Goal: Communication & Community: Answer question/provide support

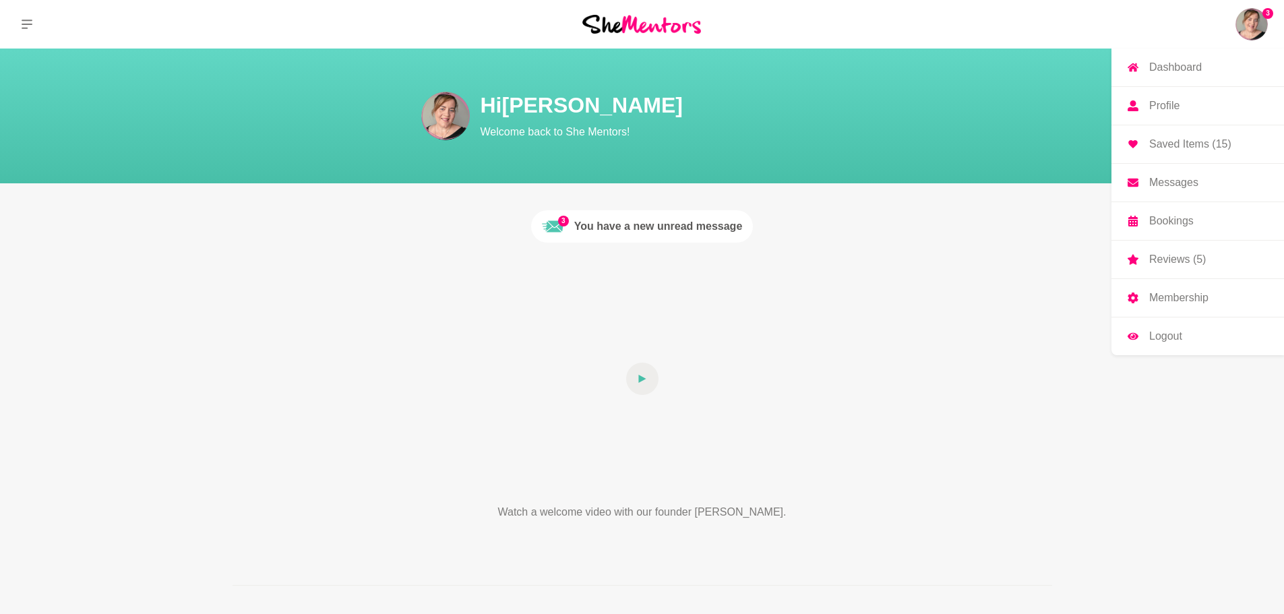
click at [1189, 187] on p "Messages" at bounding box center [1173, 182] width 49 height 11
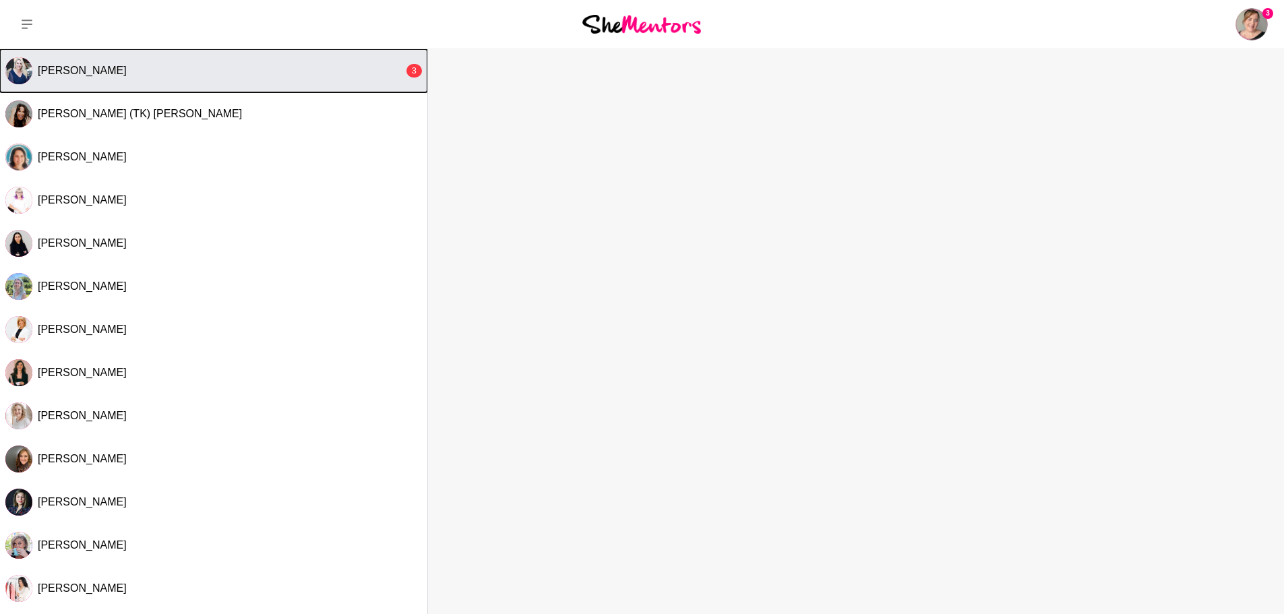
click at [295, 78] on button "[PERSON_NAME] 3" at bounding box center [213, 70] width 427 height 43
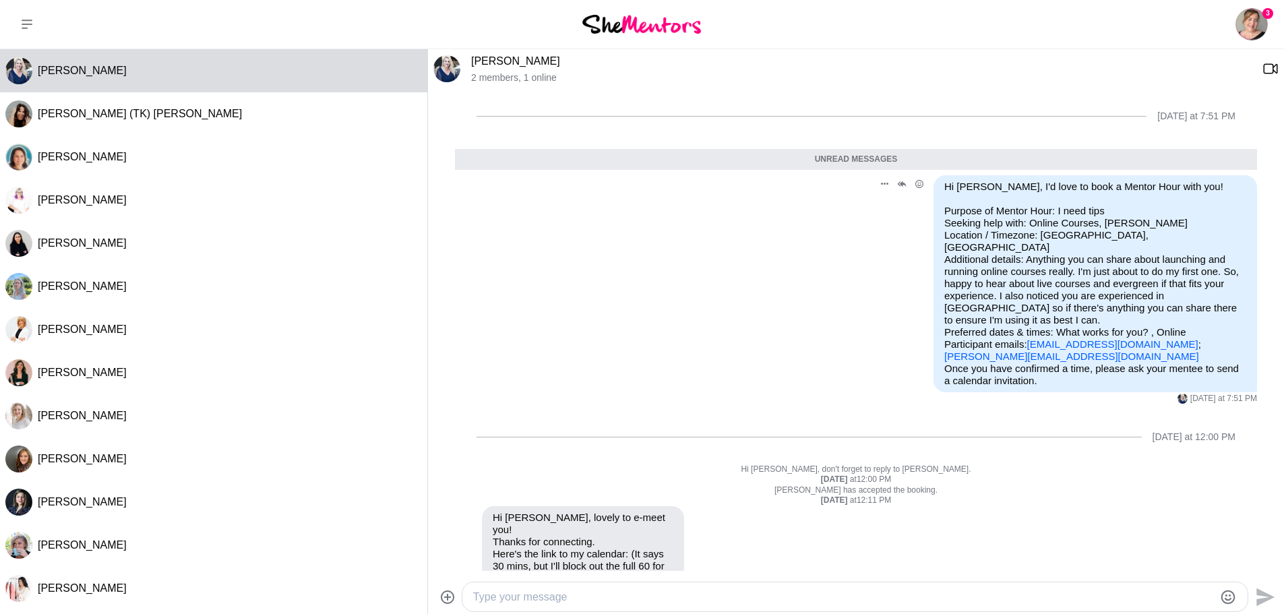
scroll to position [85, 0]
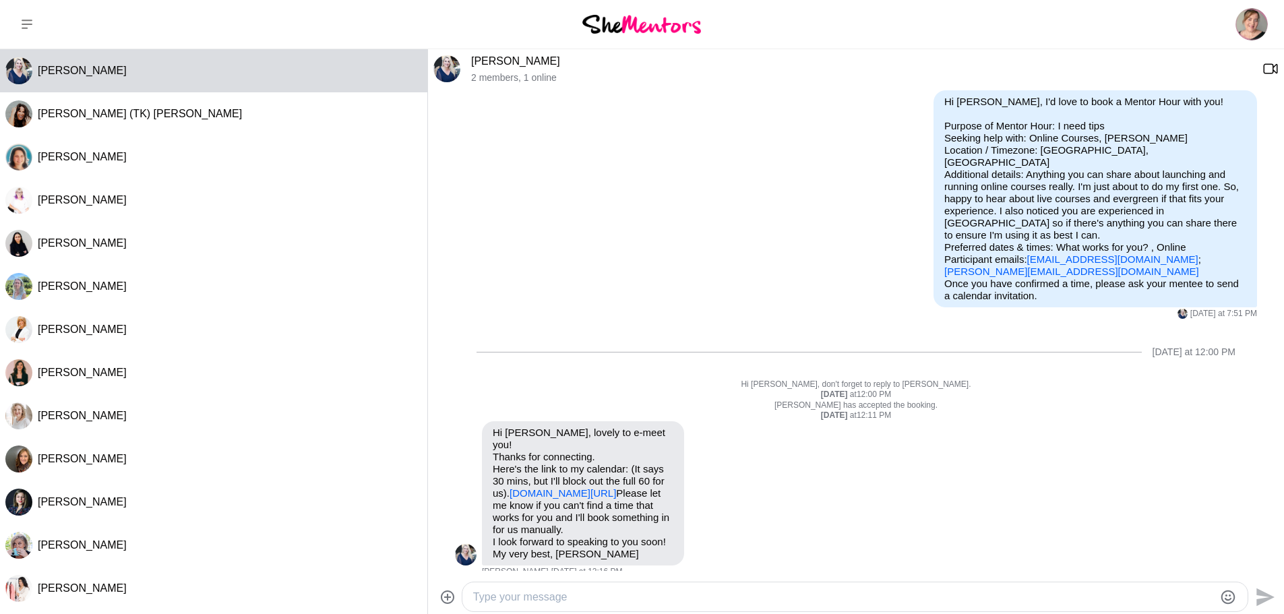
click at [770, 591] on textarea "Type your message" at bounding box center [843, 597] width 741 height 16
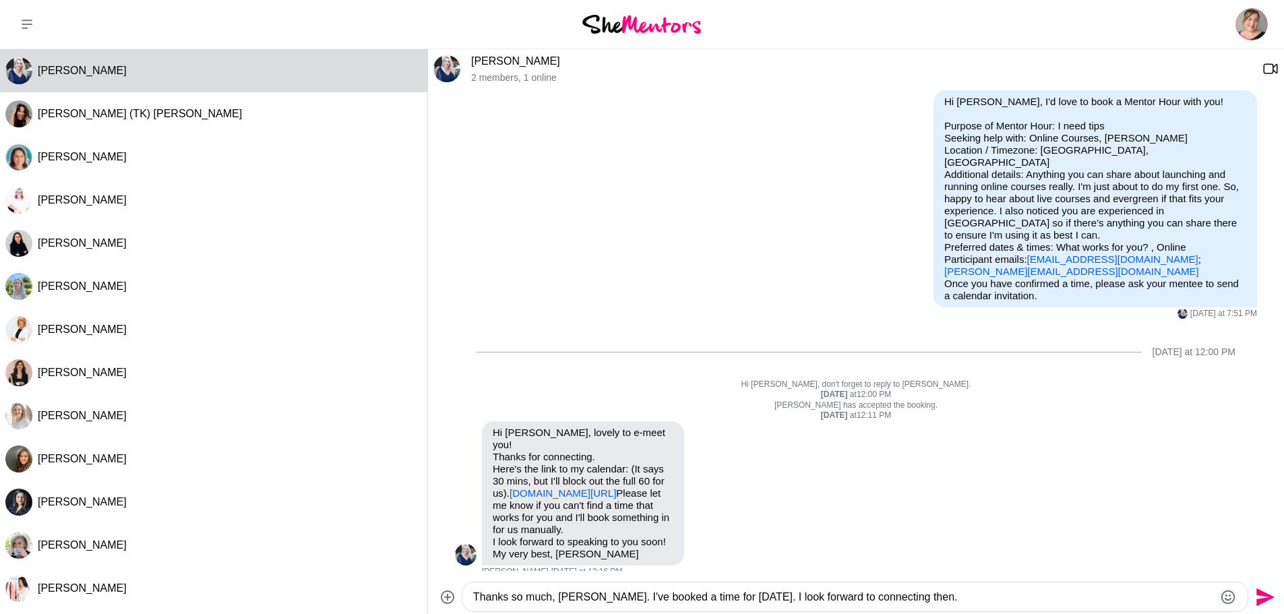
click at [965, 596] on textarea "Thanks so much, [PERSON_NAME]. I've booked a time for [DATE]. I look forward to…" at bounding box center [843, 597] width 741 height 16
type textarea "Thanks so much, [PERSON_NAME]. I've booked a time for [DATE]. I look forward to…"
click at [1261, 596] on icon "Send" at bounding box center [1264, 597] width 22 height 22
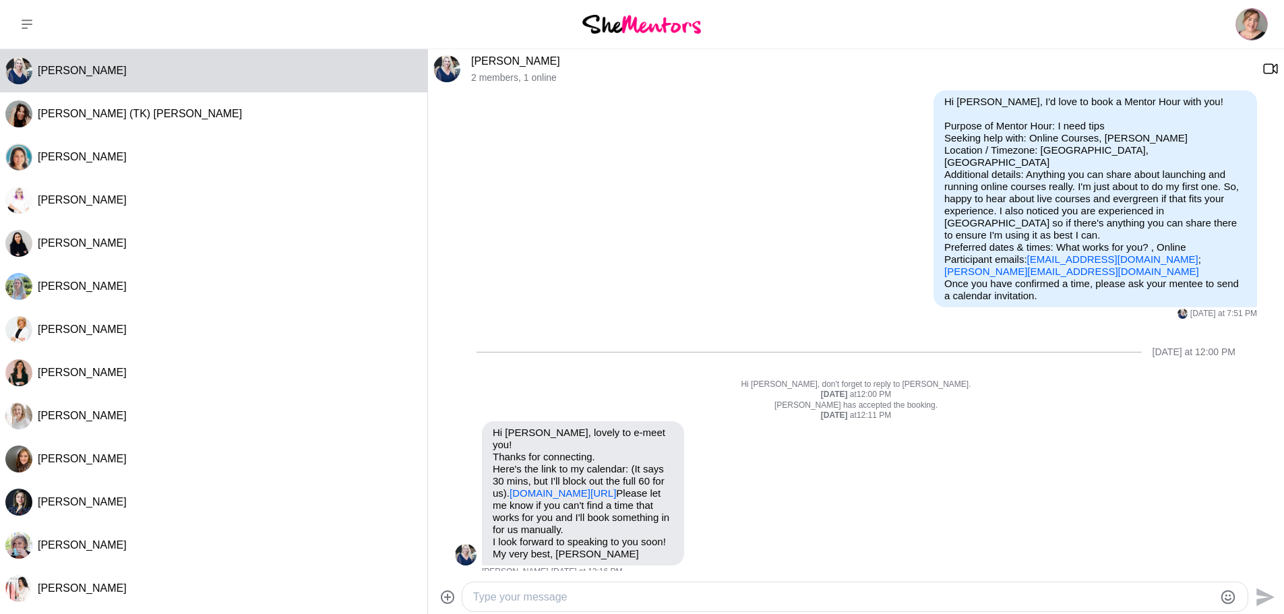
scroll to position [137, 0]
